Goal: Information Seeking & Learning: Learn about a topic

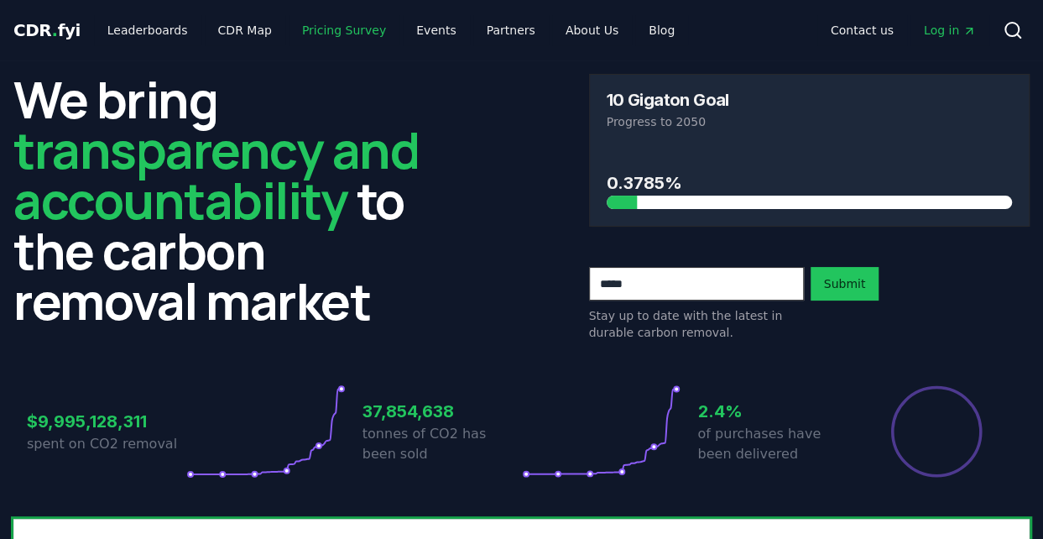
click at [316, 28] on link "Pricing Survey" at bounding box center [344, 30] width 111 height 30
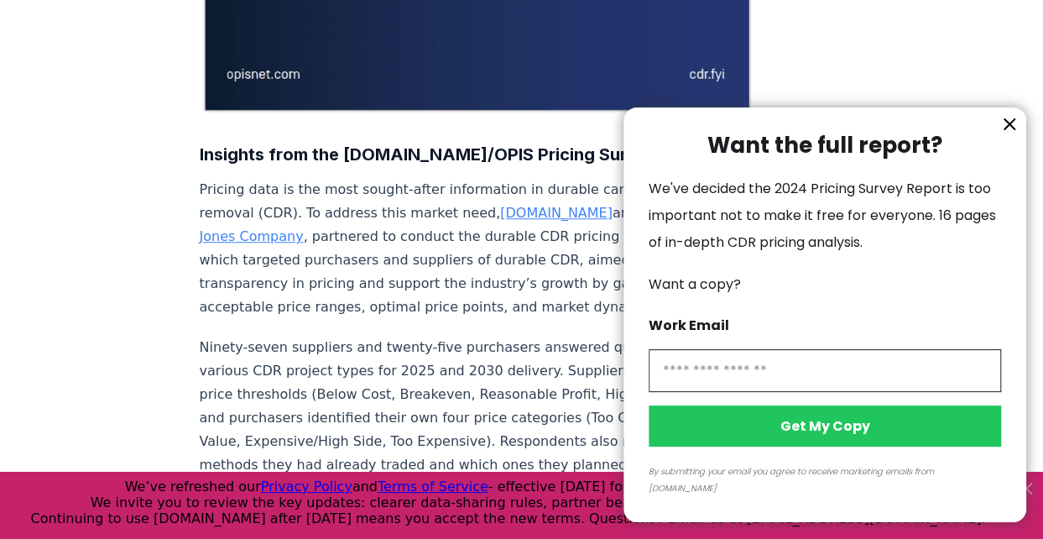
scroll to position [498, 0]
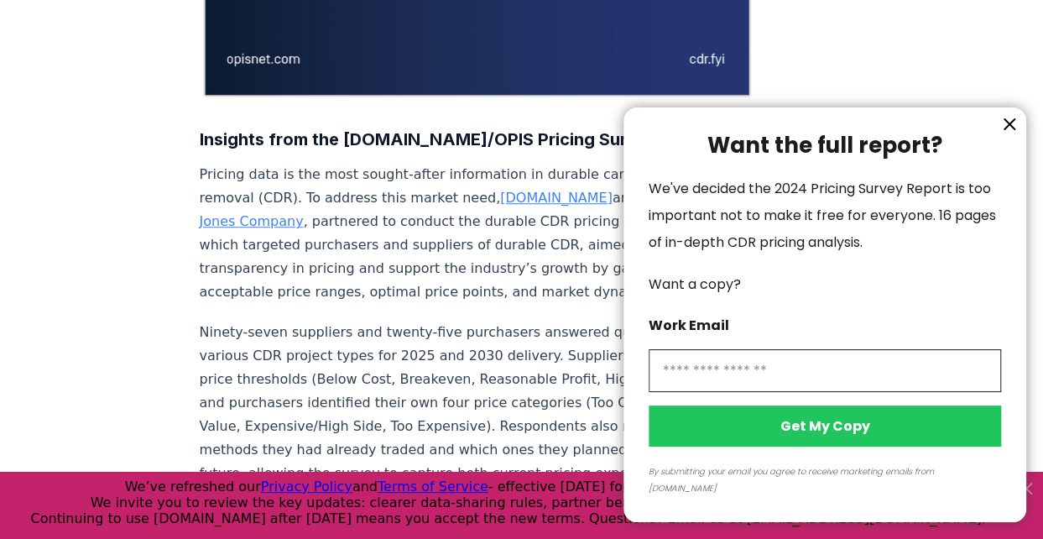
click at [1015, 134] on icon "information" at bounding box center [1009, 124] width 20 height 20
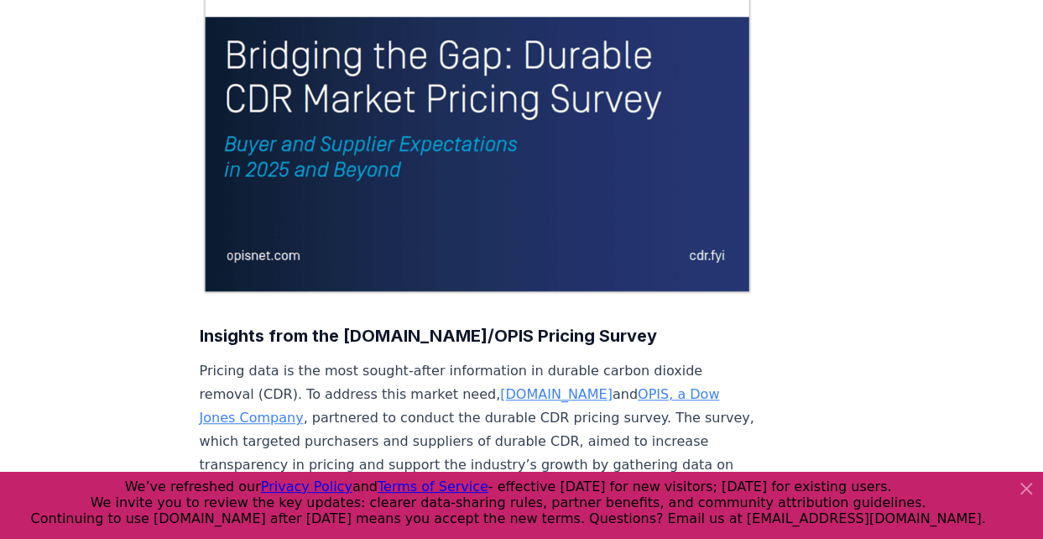
scroll to position [0, 0]
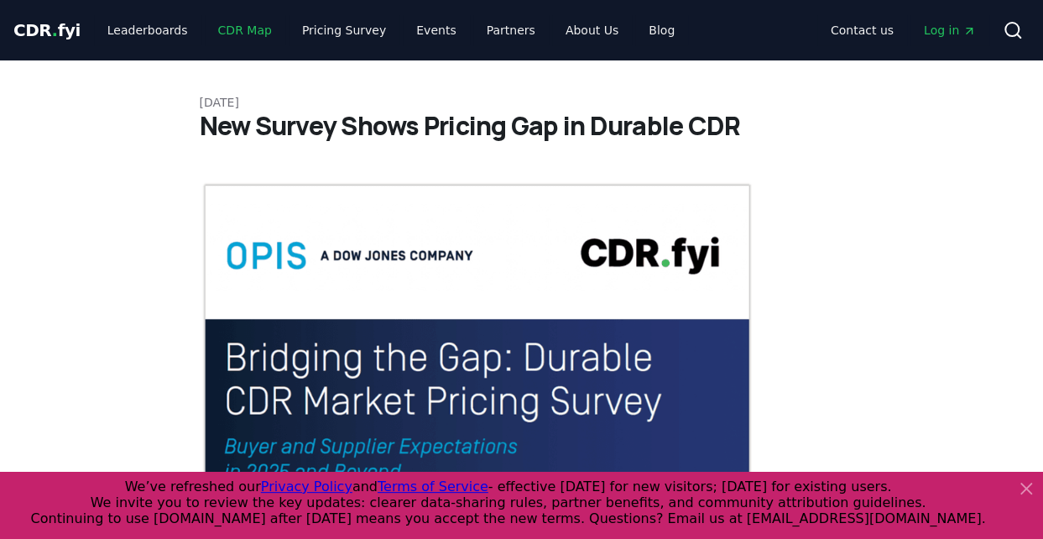
click at [241, 31] on link "CDR Map" at bounding box center [245, 30] width 81 height 30
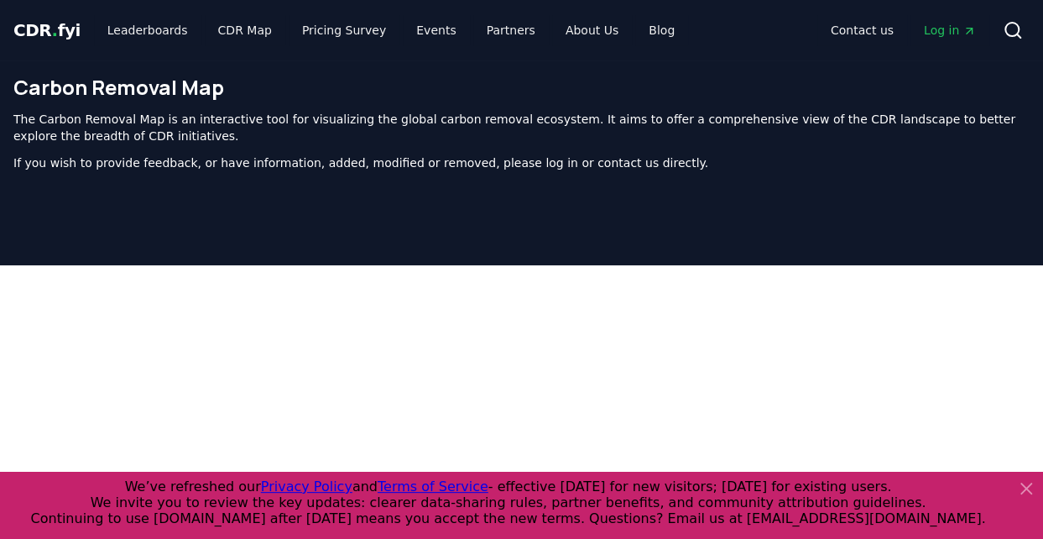
scroll to position [534, 0]
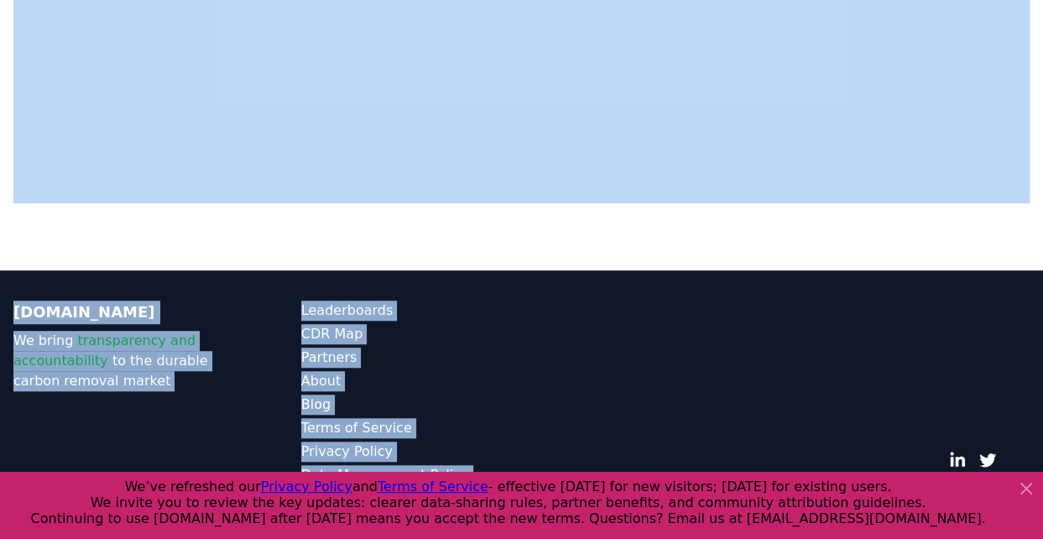
drag, startPoint x: 1041, startPoint y: 312, endPoint x: 1054, endPoint y: 69, distance: 243.6
click at [1042, 69] on html "CDR . fyi Leaderboards CDR Map Pricing Survey Events Partners About Us Blog Con…" at bounding box center [521, 2] width 1043 height 1072
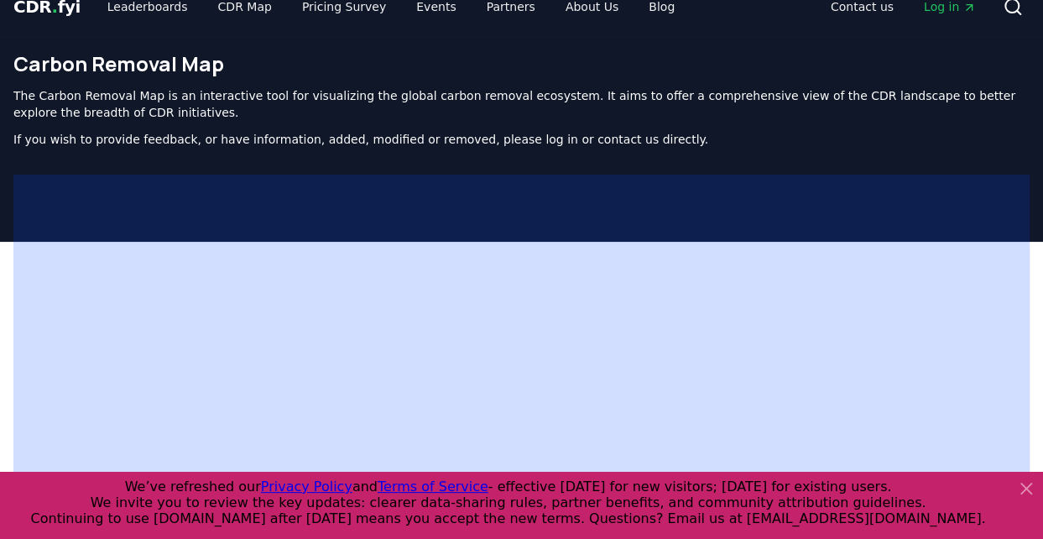
scroll to position [0, 0]
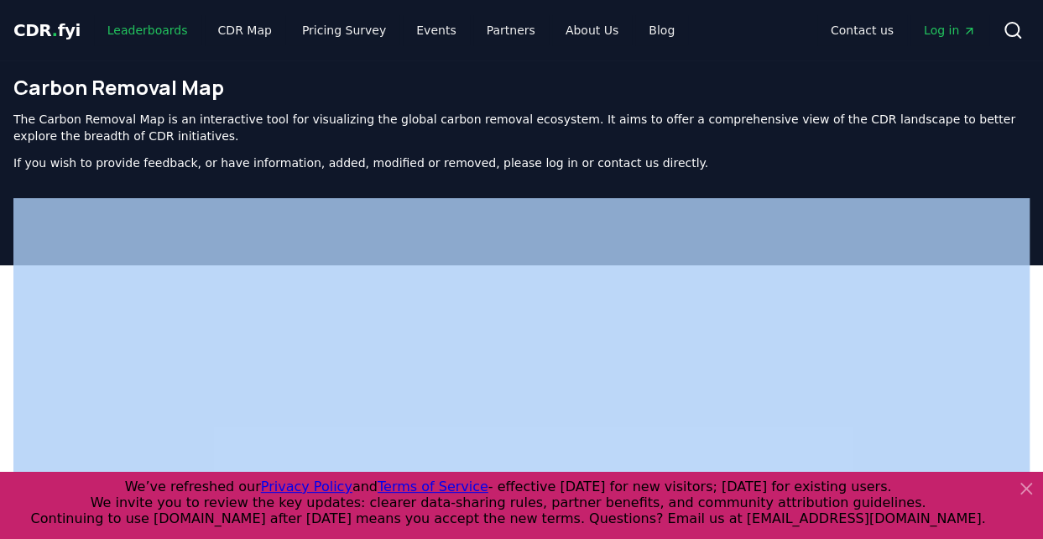
click at [136, 28] on link "Leaderboards" at bounding box center [147, 30] width 107 height 30
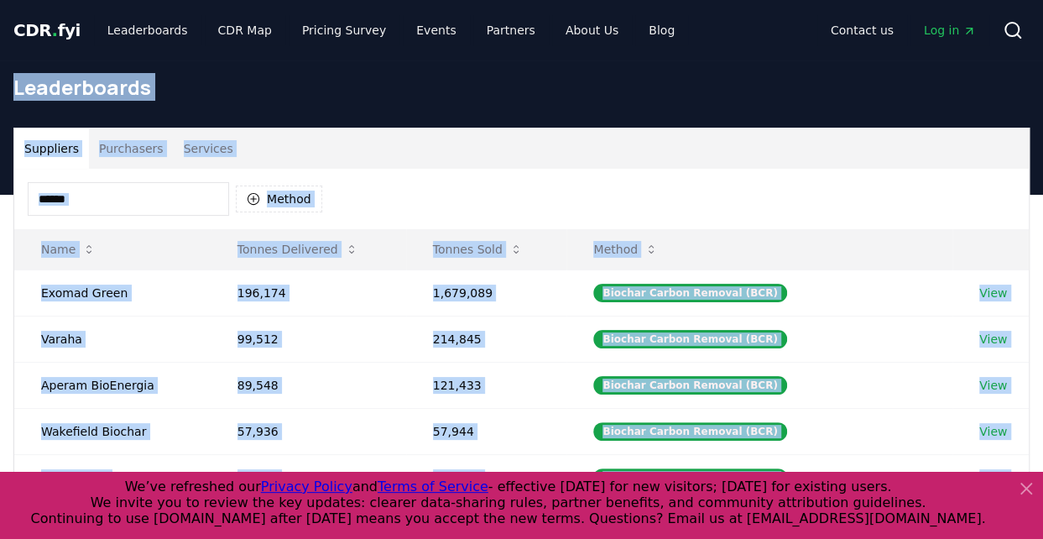
click at [622, 172] on div "Method" at bounding box center [521, 199] width 1014 height 60
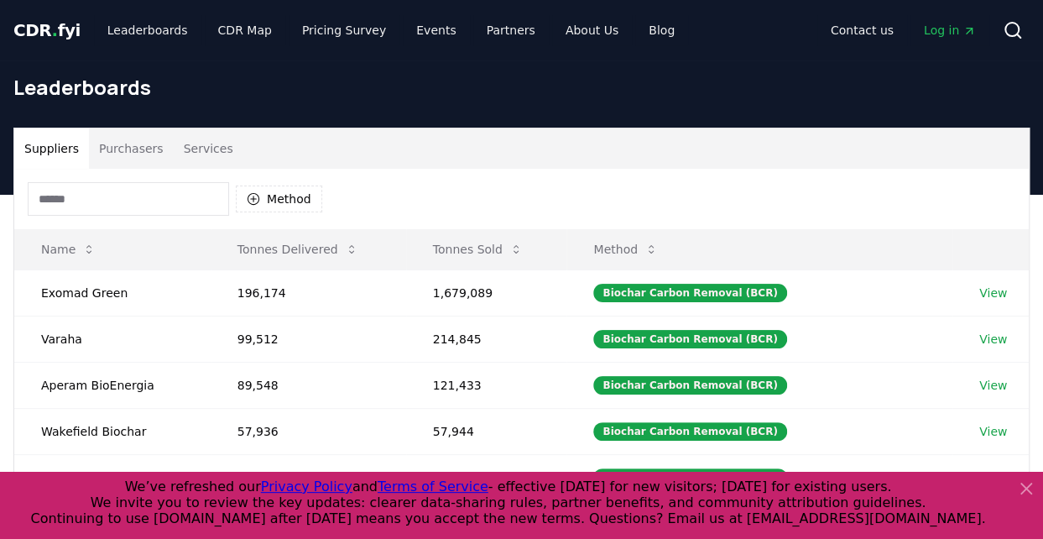
click at [1020, 481] on icon at bounding box center [1026, 488] width 20 height 20
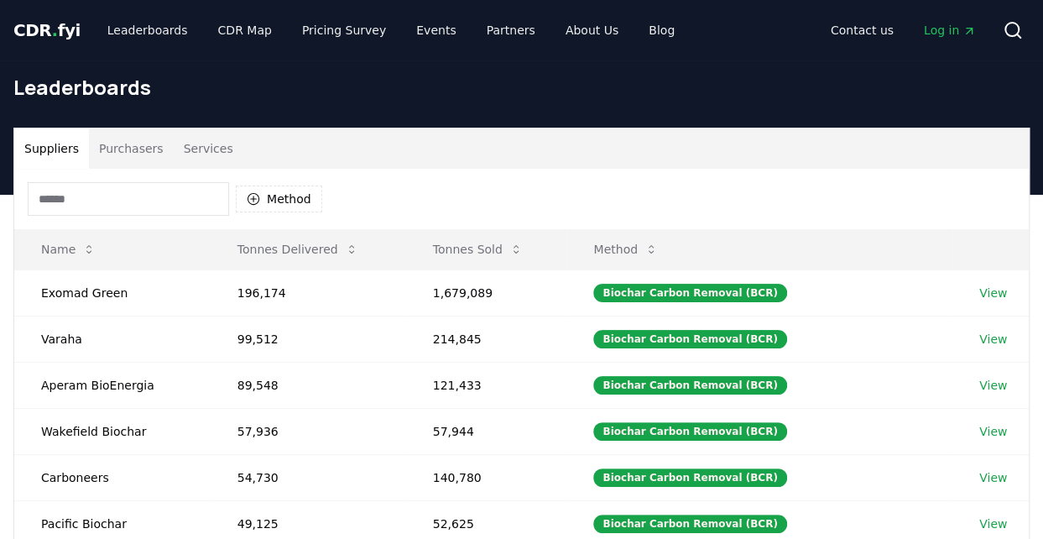
click at [638, 253] on button "Method" at bounding box center [625, 249] width 91 height 34
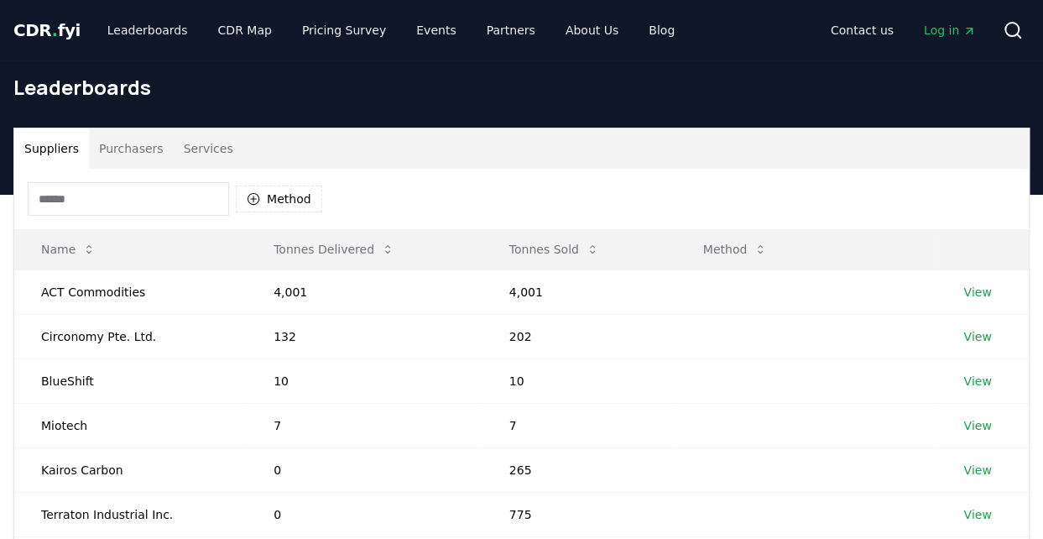
click at [732, 253] on button "Method" at bounding box center [735, 249] width 91 height 34
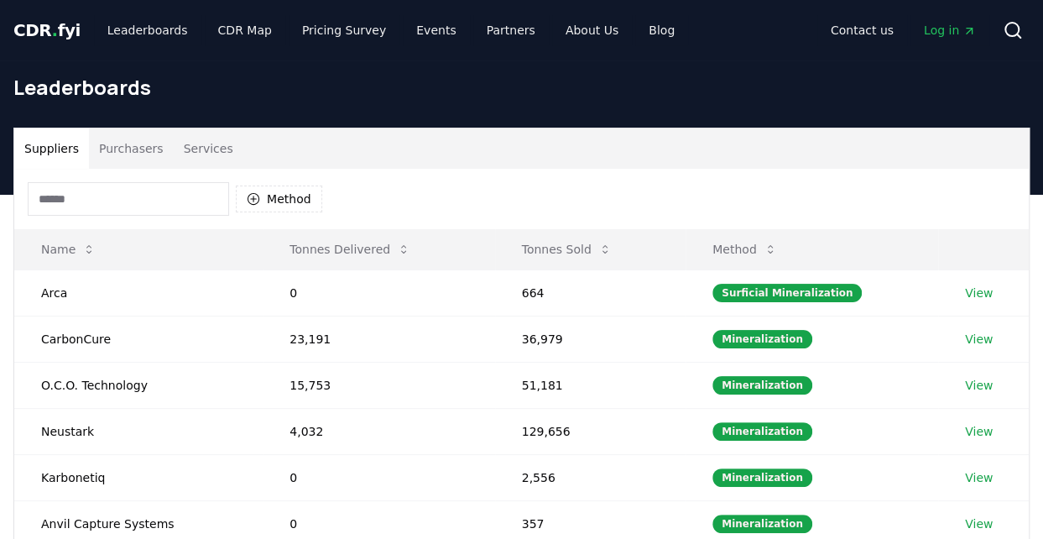
click at [591, 247] on button "Tonnes Sold" at bounding box center [566, 249] width 117 height 34
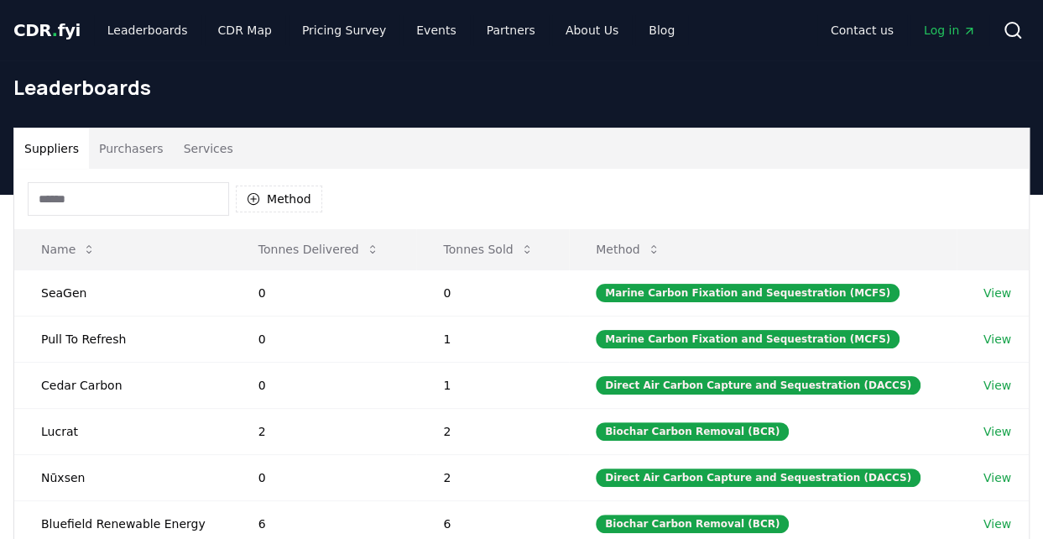
click at [468, 250] on button "Tonnes Sold" at bounding box center [488, 249] width 117 height 34
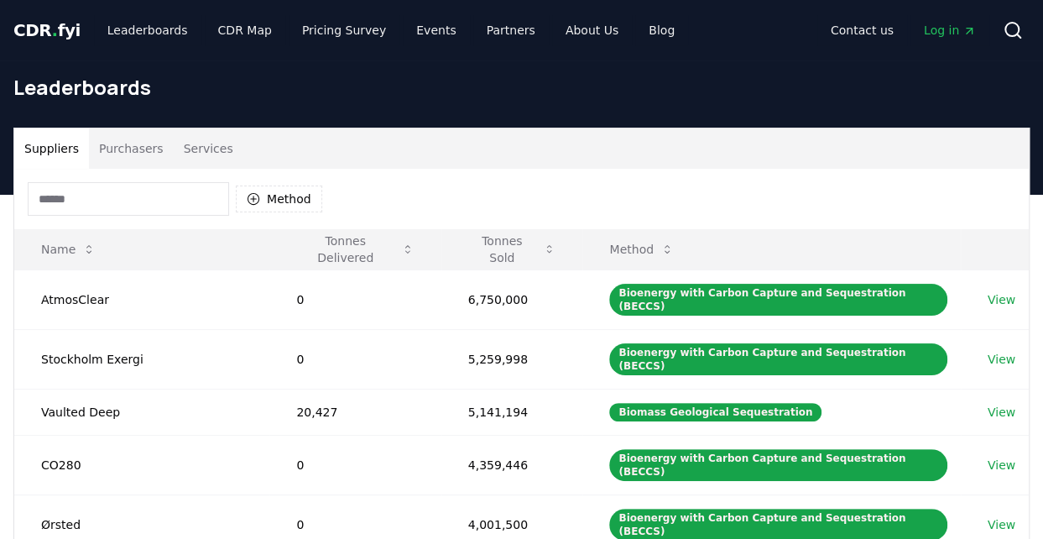
click at [499, 289] on td "6,750,000" at bounding box center [512, 299] width 142 height 60
click at [56, 27] on span "CDR . fyi" at bounding box center [46, 30] width 67 height 20
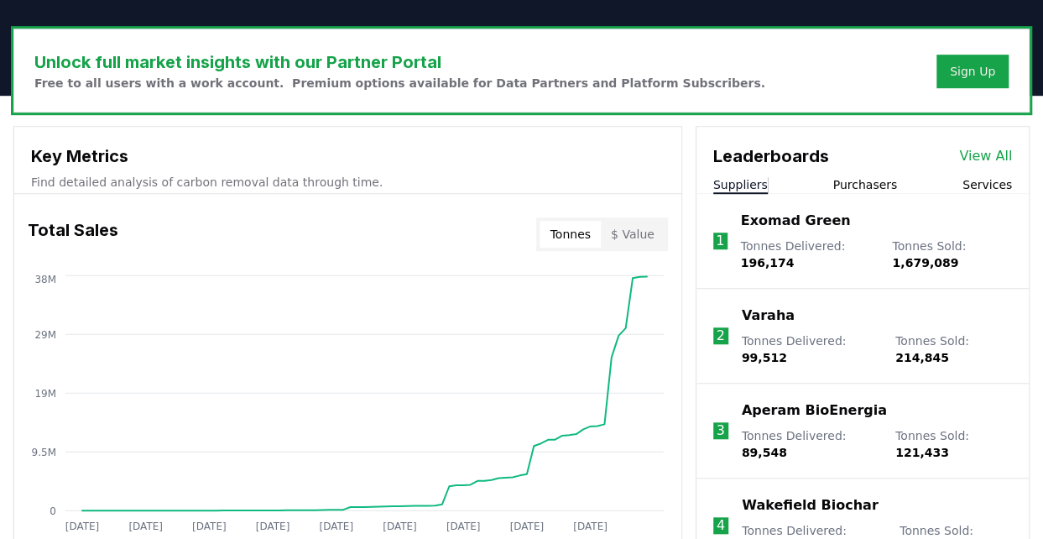
scroll to position [495, 0]
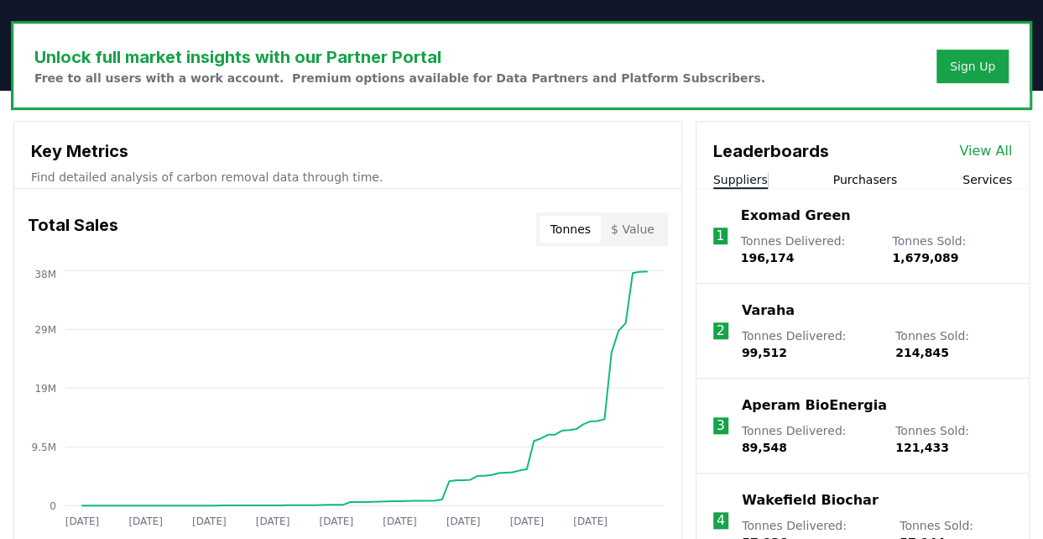
click at [627, 227] on button "$ Value" at bounding box center [633, 229] width 64 height 27
click at [574, 231] on button "Tonnes" at bounding box center [569, 229] width 60 height 27
click at [647, 232] on button "$ Value" at bounding box center [633, 229] width 64 height 27
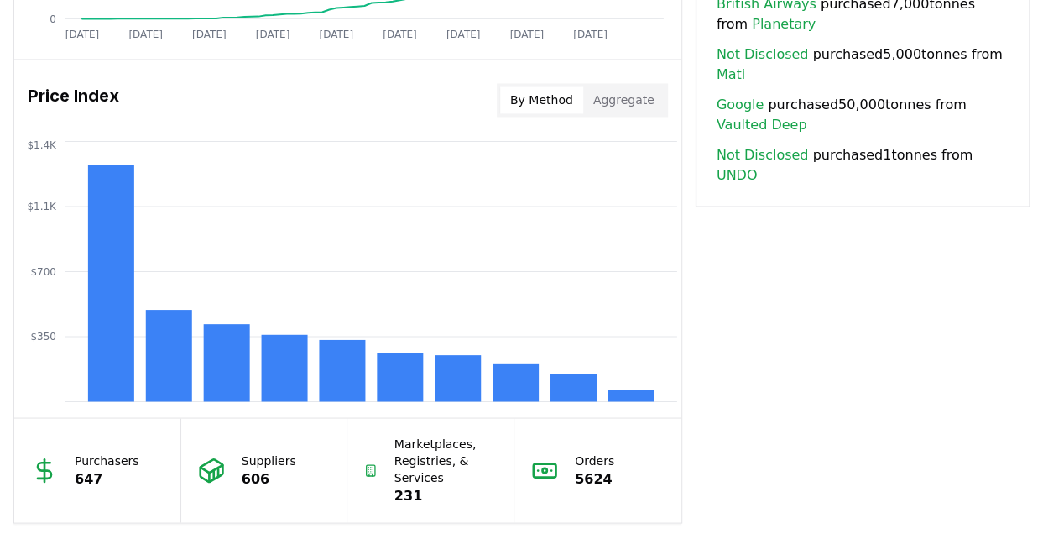
scroll to position [1368, 0]
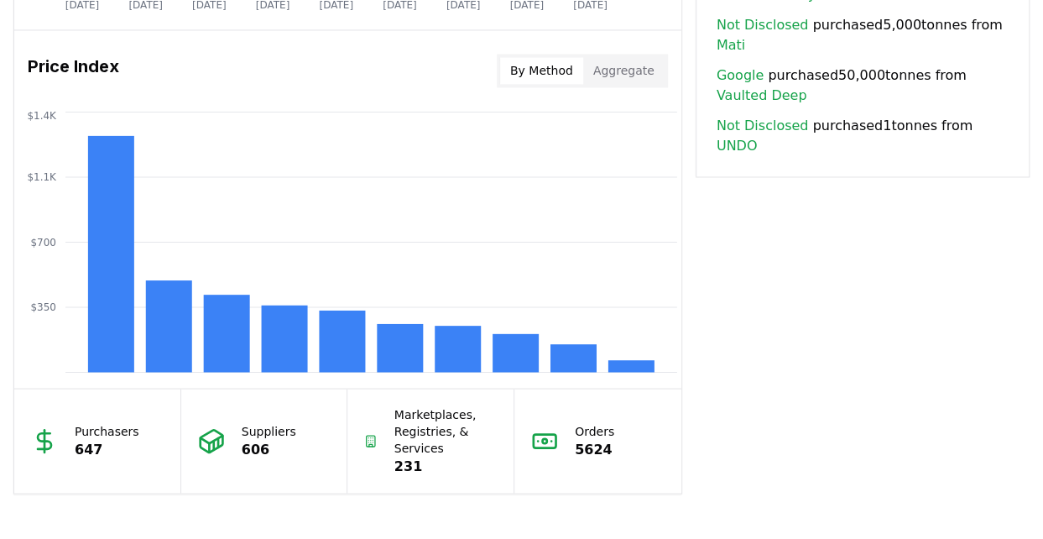
click at [539, 71] on button "By Method" at bounding box center [541, 70] width 83 height 27
click at [635, 69] on button "Aggregate" at bounding box center [623, 70] width 81 height 27
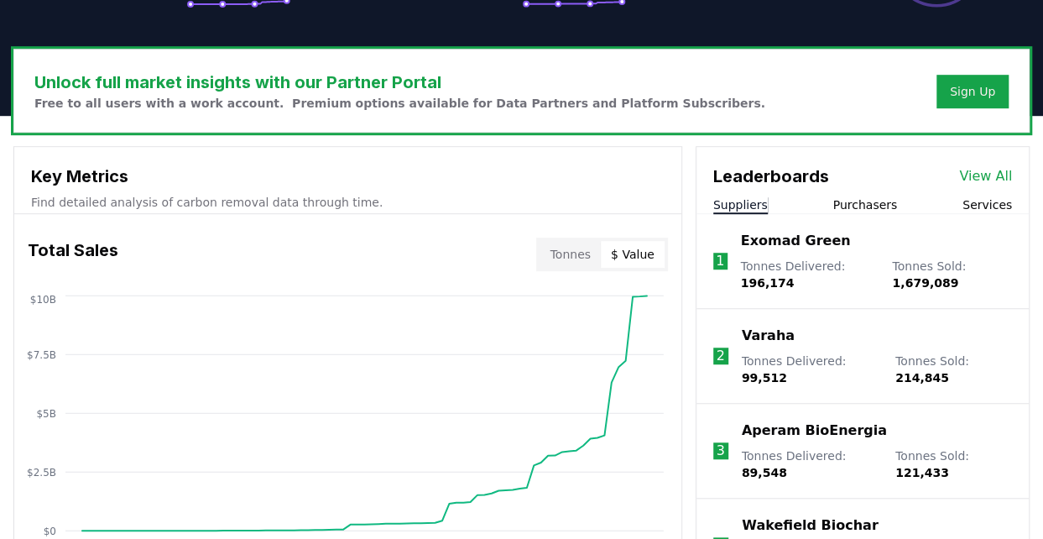
scroll to position [411, 0]
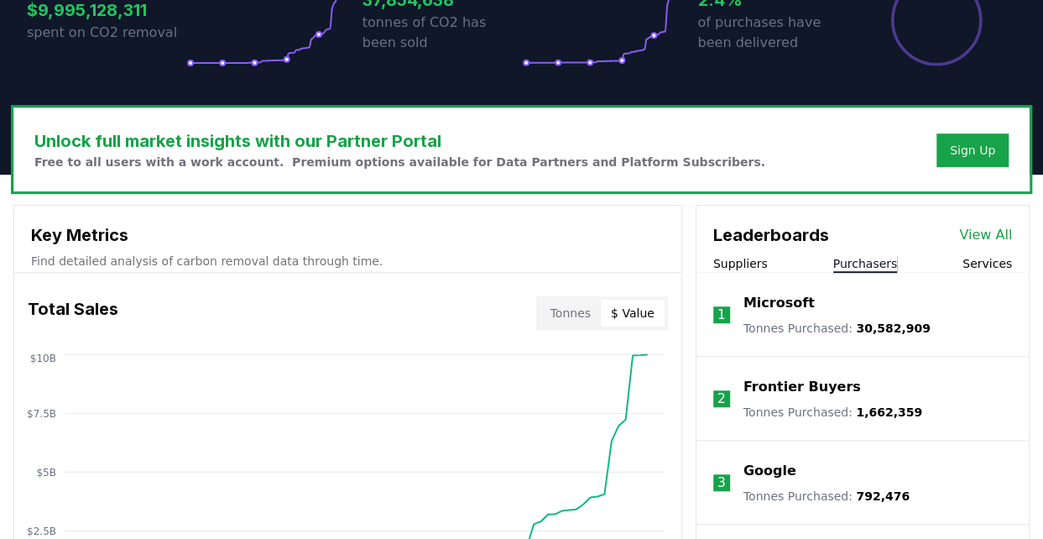
click at [859, 263] on button "Purchasers" at bounding box center [865, 263] width 65 height 17
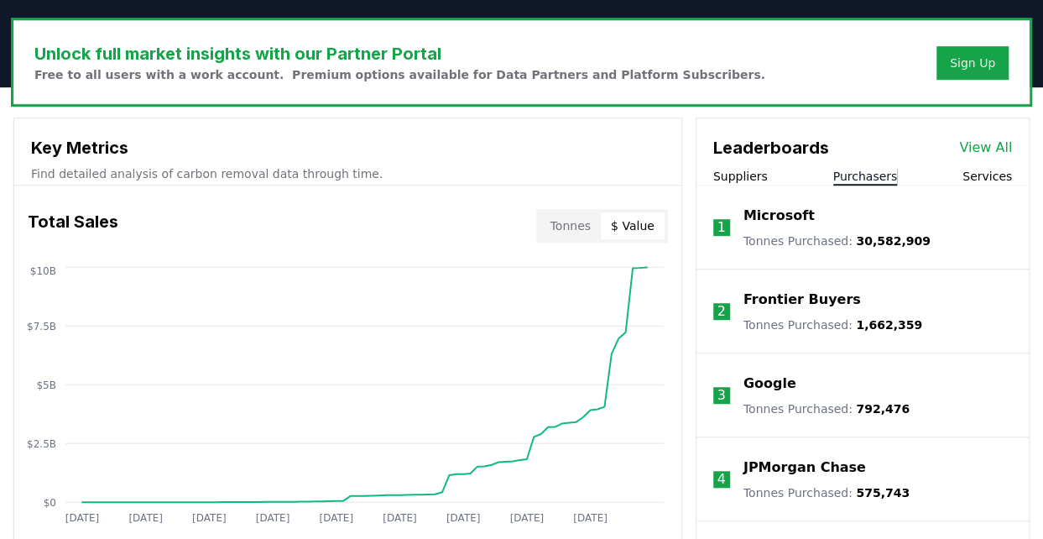
scroll to position [799, 0]
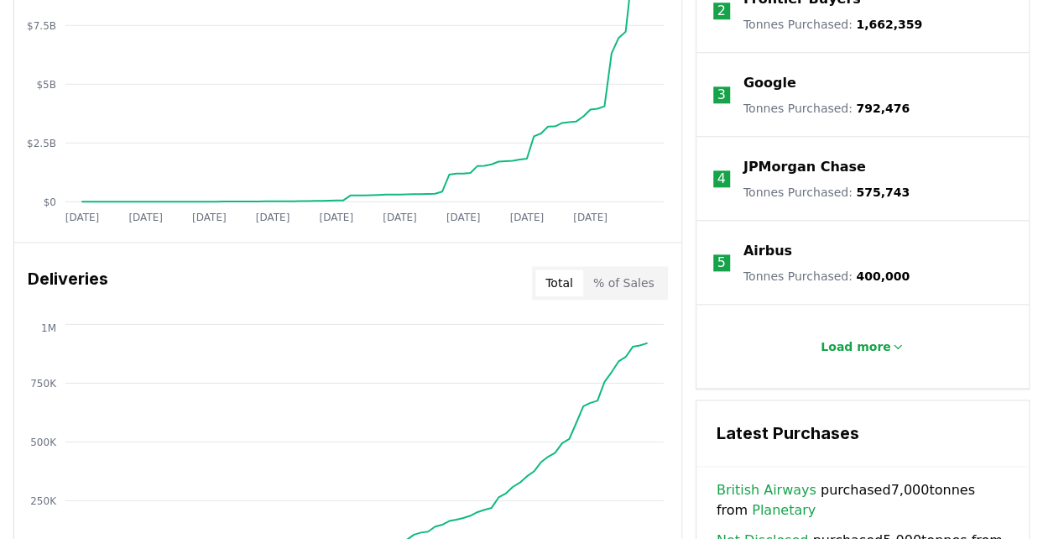
click at [855, 345] on p "Load more" at bounding box center [855, 346] width 70 height 17
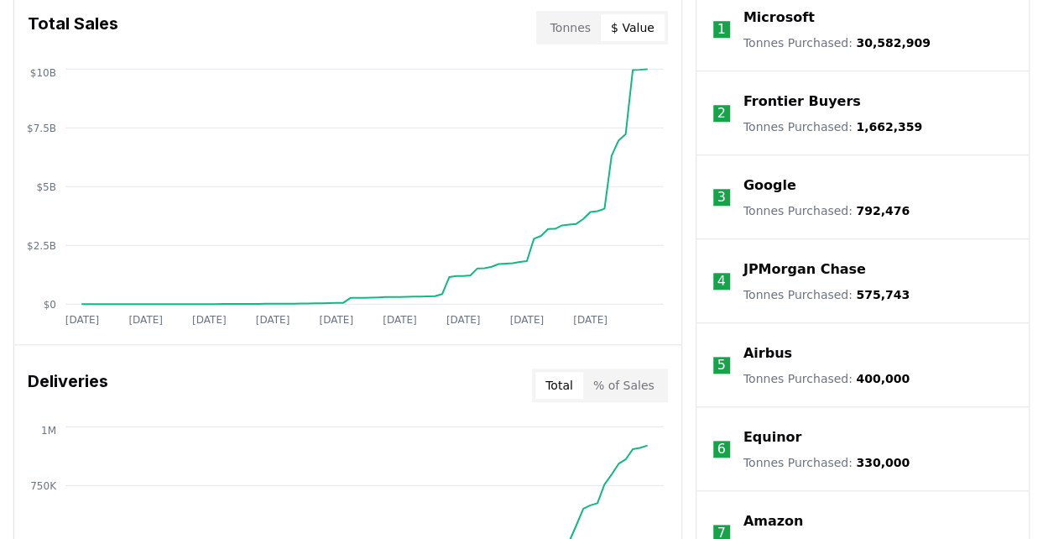
scroll to position [718, 0]
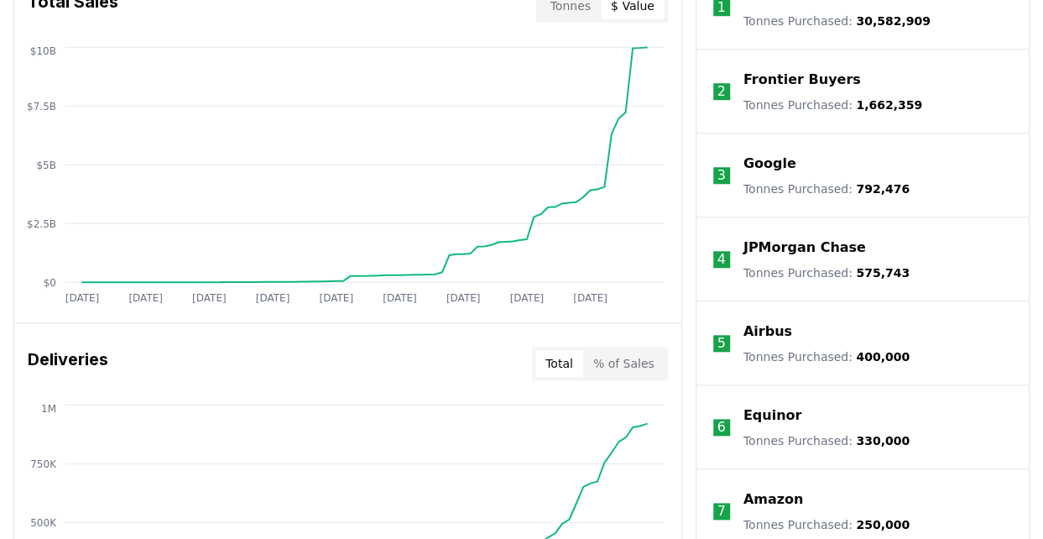
click at [795, 351] on p "Tonnes Purchased : 400,000" at bounding box center [826, 356] width 166 height 17
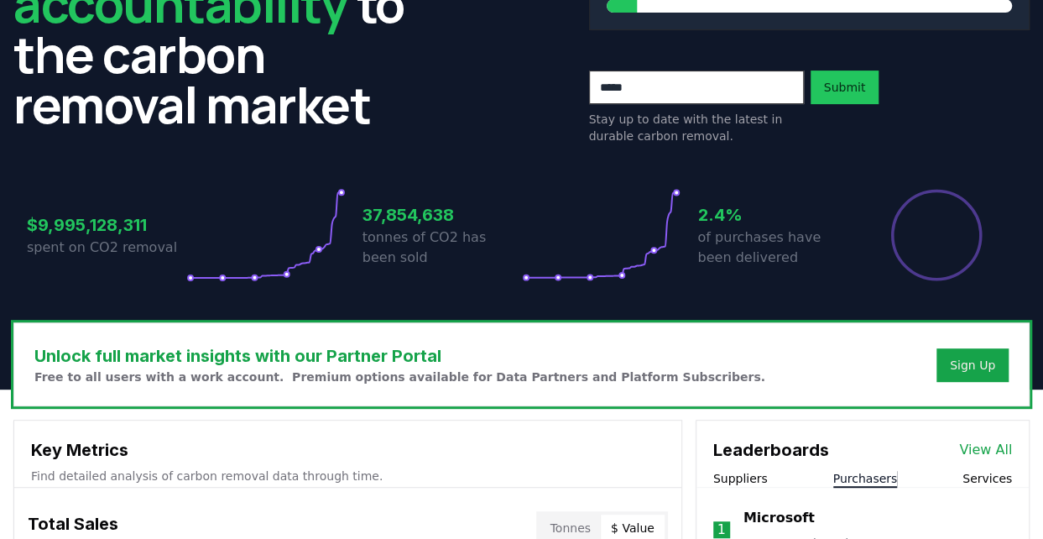
scroll to position [162, 0]
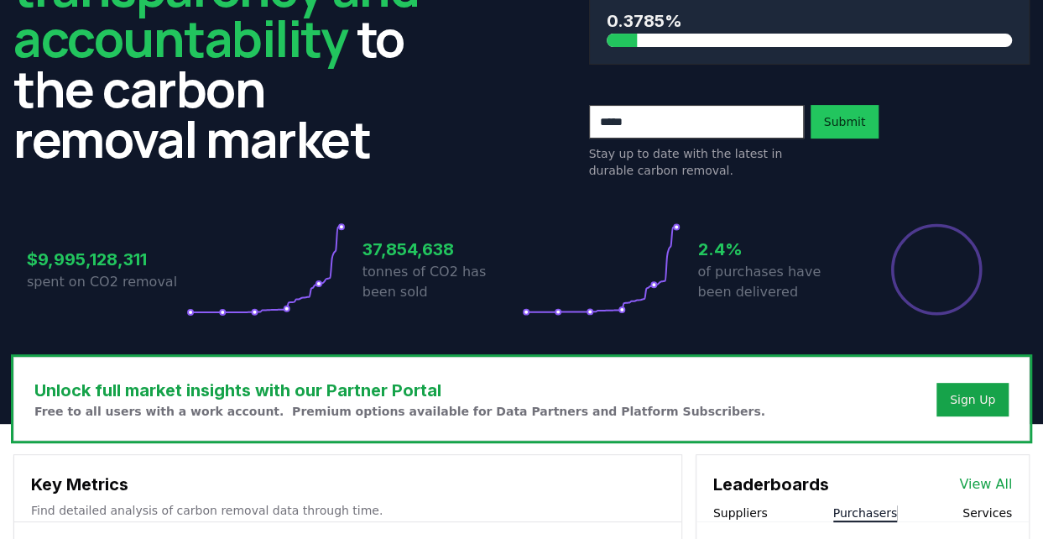
click at [983, 482] on link "View All" at bounding box center [985, 484] width 53 height 20
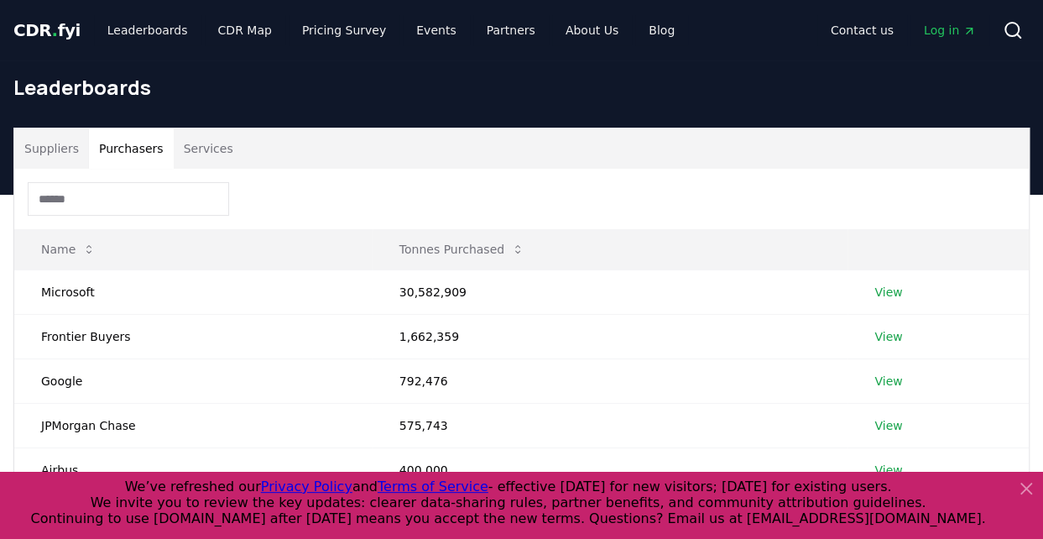
click at [117, 138] on button "Purchasers" at bounding box center [131, 148] width 85 height 40
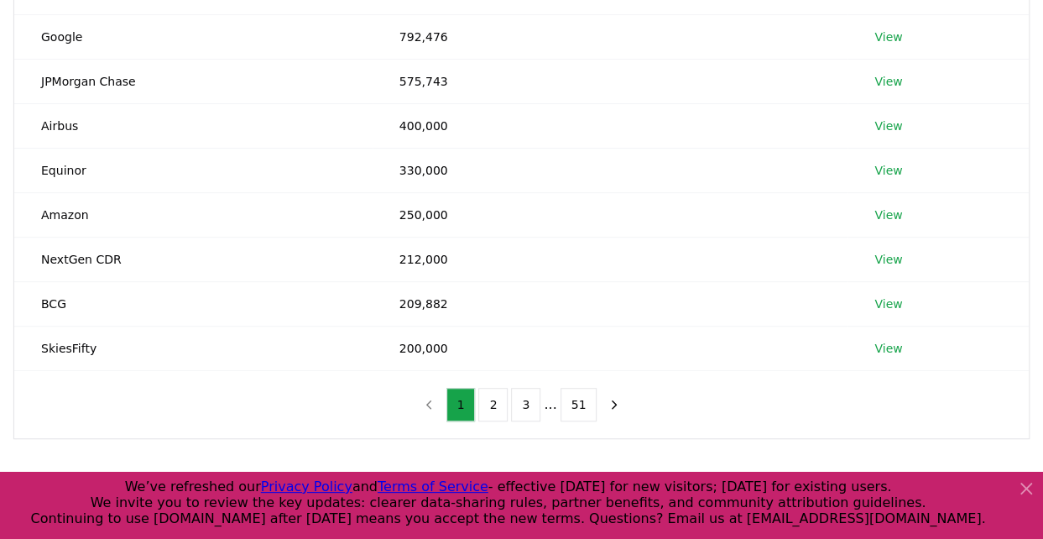
scroll to position [333, 0]
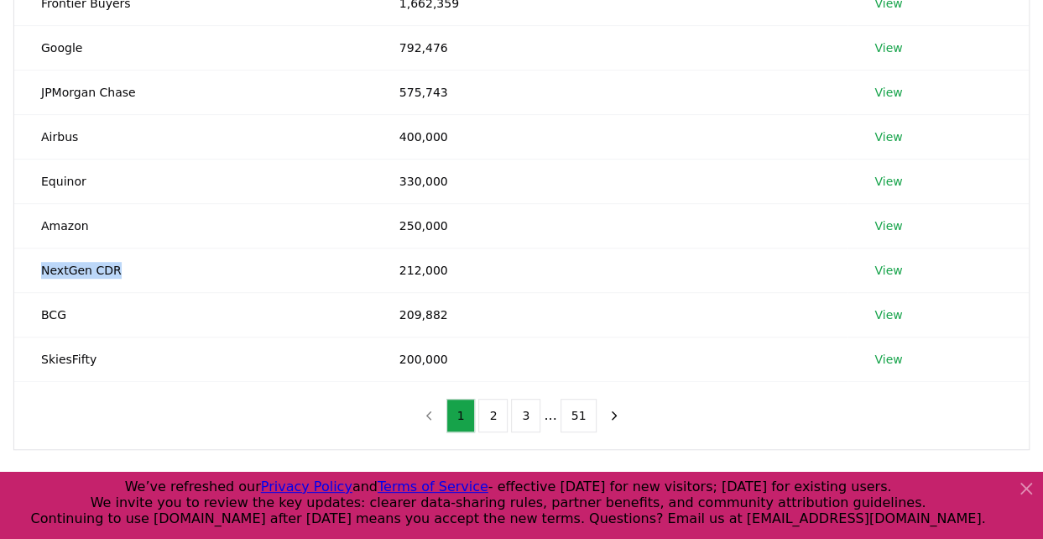
drag, startPoint x: 115, startPoint y: 268, endPoint x: 23, endPoint y: 268, distance: 92.3
click at [23, 268] on td "NextGen CDR" at bounding box center [193, 269] width 358 height 44
copy td "NextGen CDR"
